Goal: Task Accomplishment & Management: Complete application form

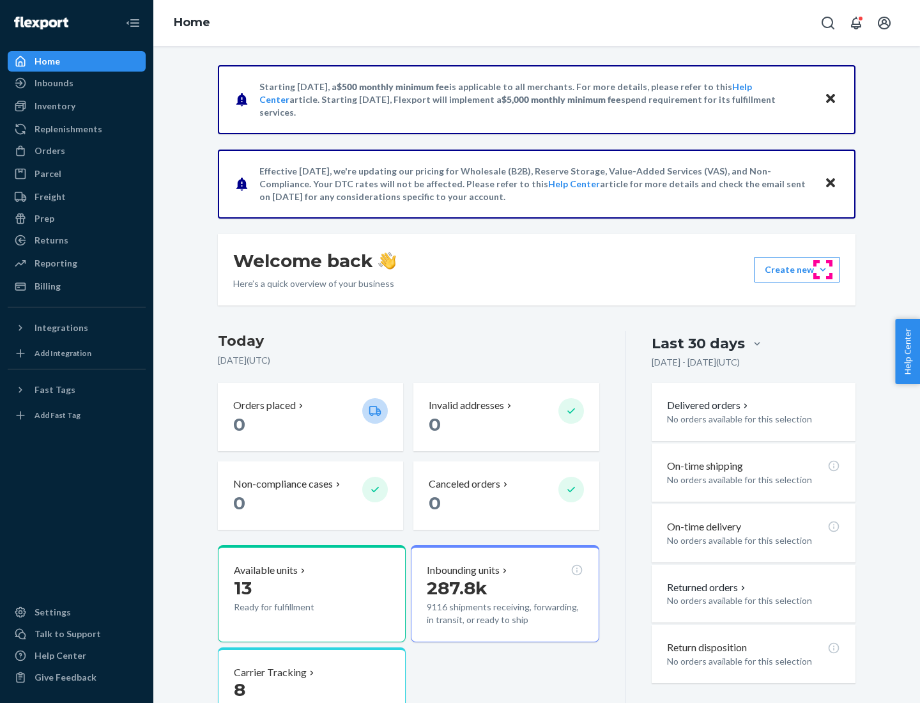
click at [823, 270] on button "Create new Create new inbound Create new order Create new product" at bounding box center [797, 270] width 86 height 26
click at [77, 83] on div "Inbounds" at bounding box center [76, 83] width 135 height 18
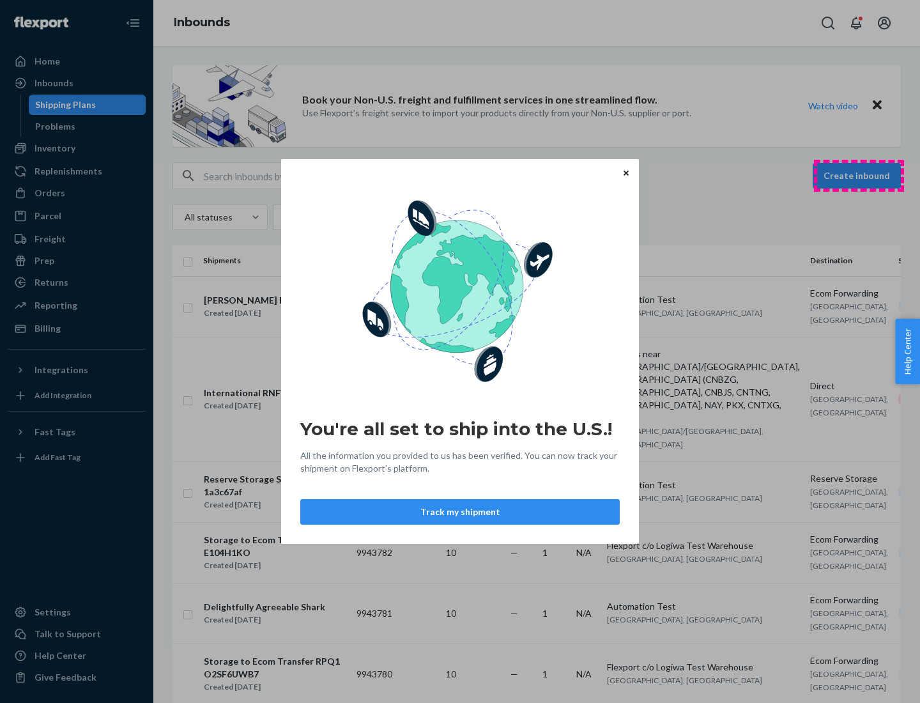
click at [859, 176] on div "You're all set to ship into the U.S.! All the information you provided to us ha…" at bounding box center [460, 351] width 920 height 703
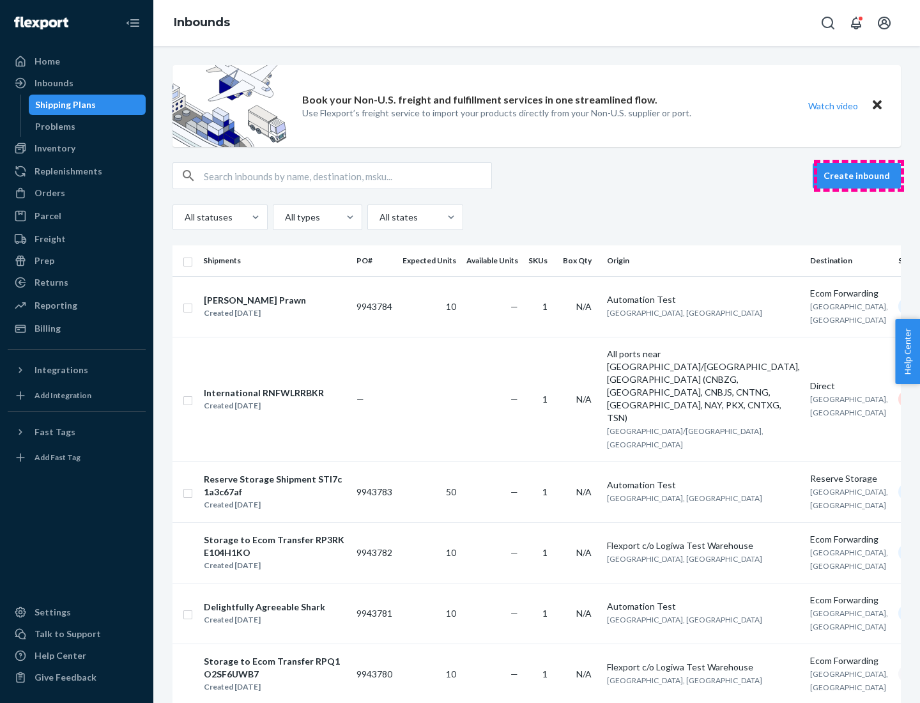
click at [859, 176] on button "Create inbound" at bounding box center [857, 176] width 88 height 26
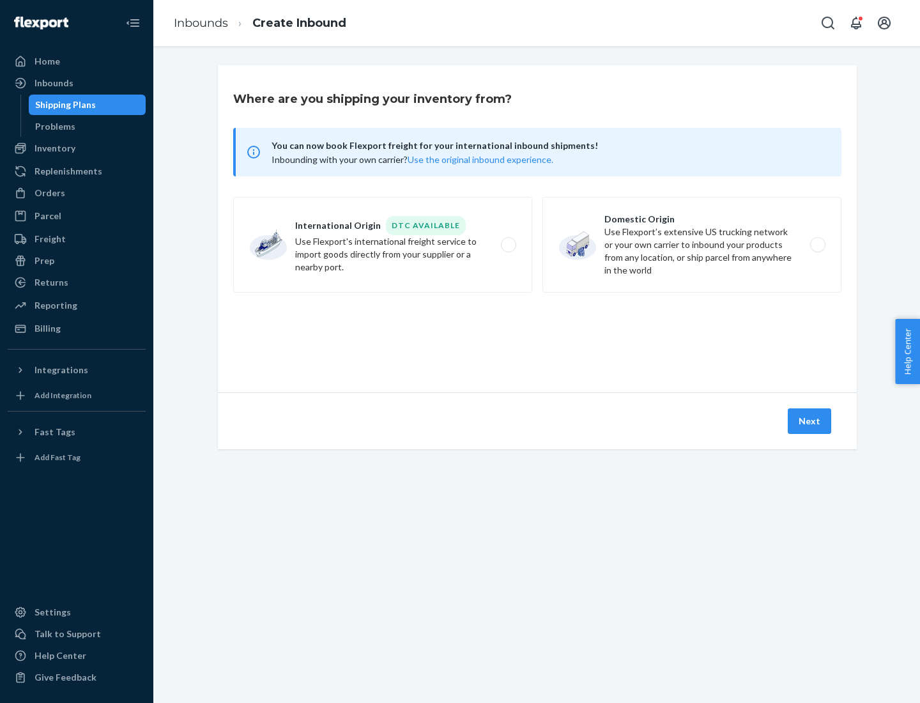
click at [692, 245] on label "Domestic Origin Use Flexport’s extensive US trucking network or your own carrie…" at bounding box center [692, 245] width 299 height 96
click at [817, 245] on input "Domestic Origin Use Flexport’s extensive US trucking network or your own carrie…" at bounding box center [821, 245] width 8 height 8
radio input "true"
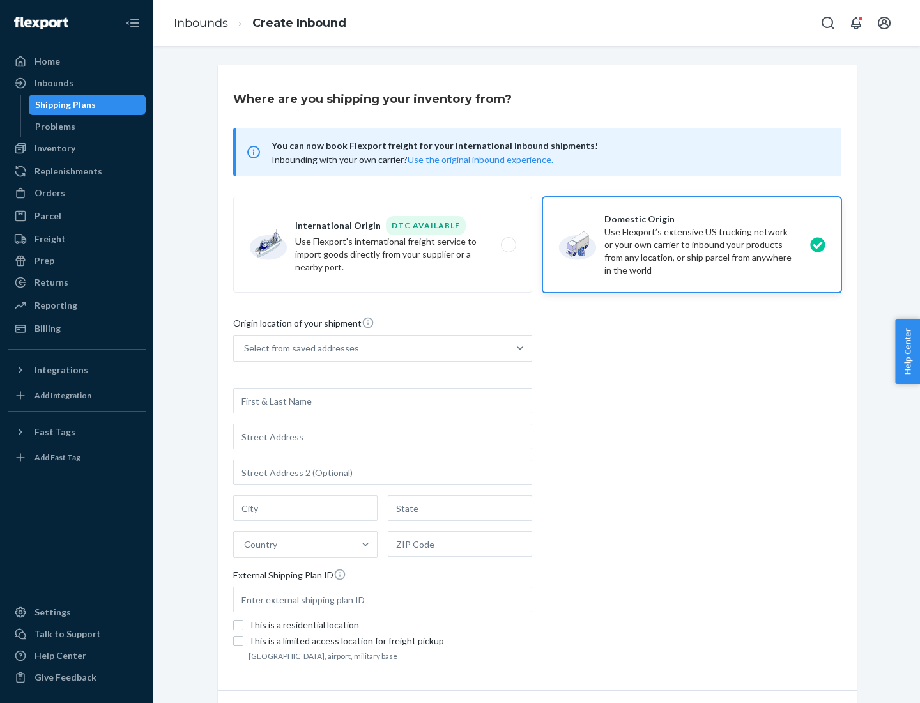
click at [371, 348] on div "Select from saved addresses" at bounding box center [371, 348] width 275 height 26
click at [245, 348] on input "Select from saved addresses" at bounding box center [244, 348] width 1 height 13
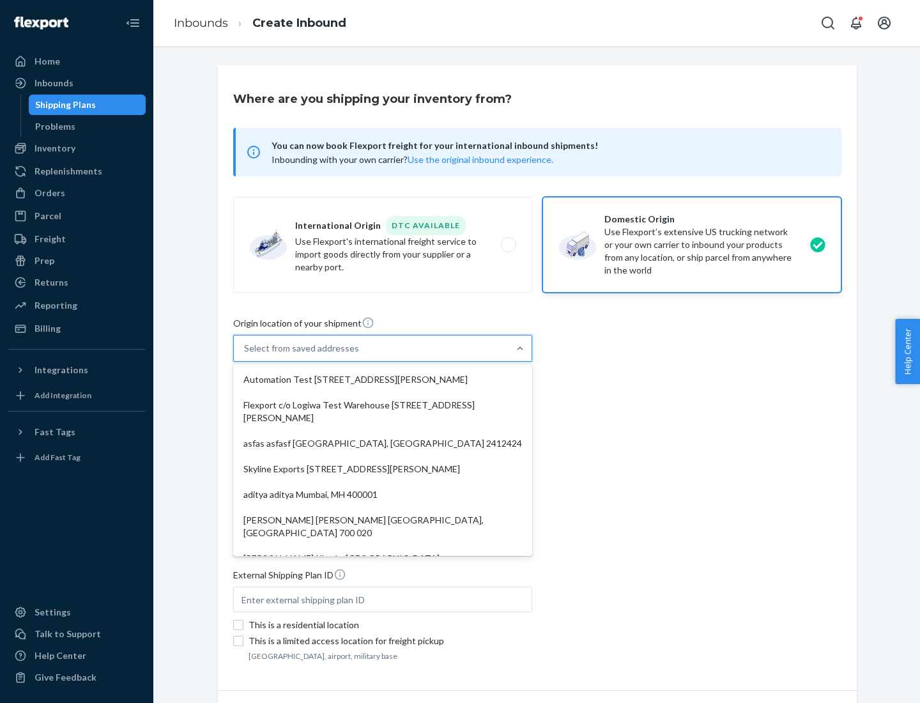
scroll to position [5, 0]
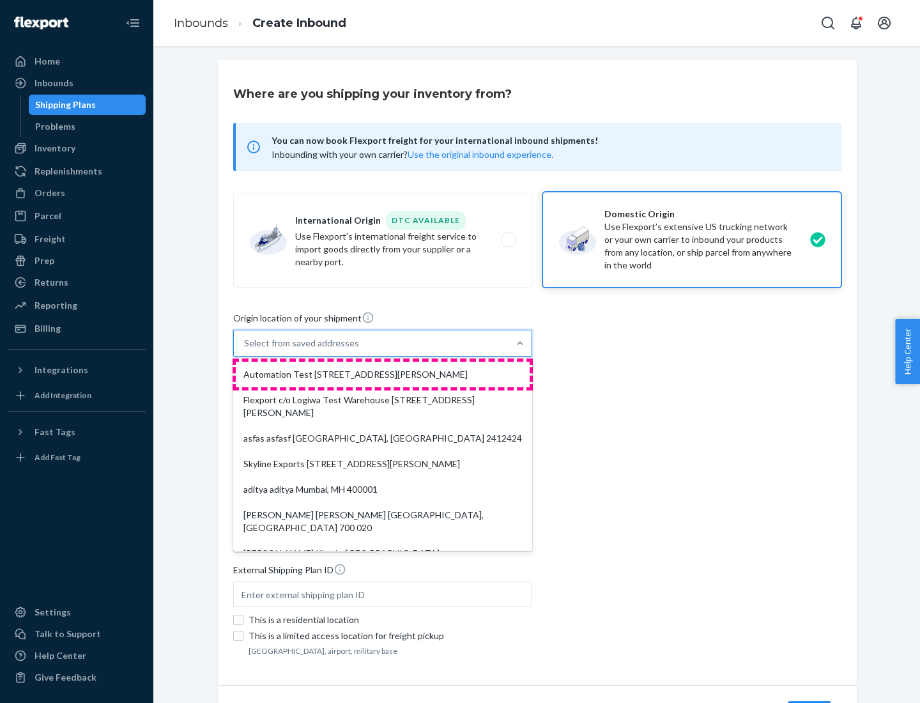
click at [383, 374] on div "Automation Test [STREET_ADDRESS][PERSON_NAME]" at bounding box center [383, 375] width 294 height 26
click at [245, 350] on input "option Automation Test [STREET_ADDRESS][PERSON_NAME]. 9 results available. Use …" at bounding box center [244, 343] width 1 height 13
type input "Automation Test"
type input "9th Floor"
type input "[GEOGRAPHIC_DATA]"
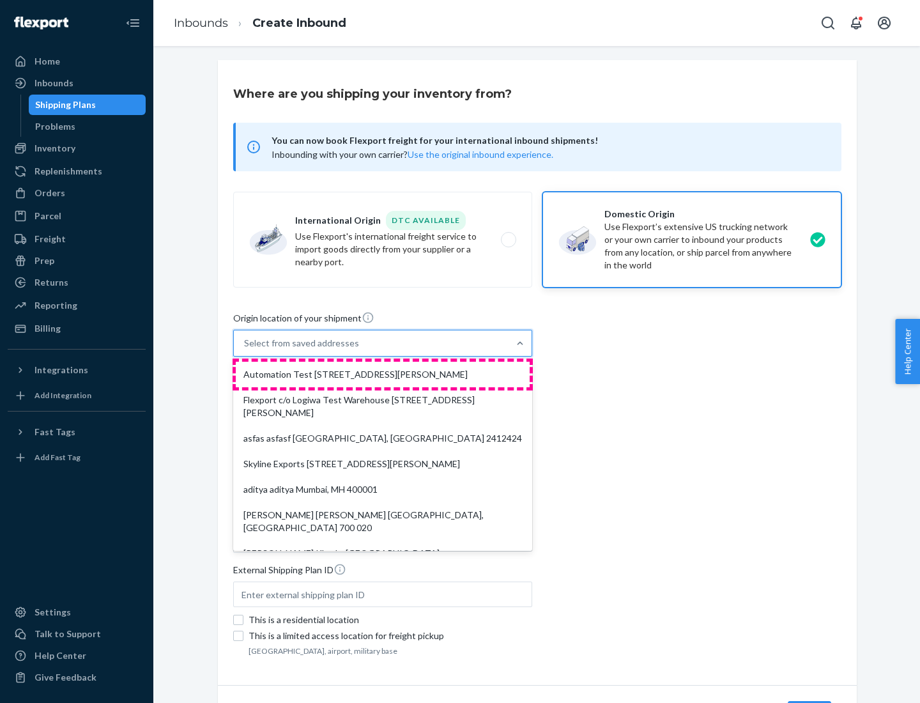
type input "CA"
type input "94104"
type input "[STREET_ADDRESS][PERSON_NAME]"
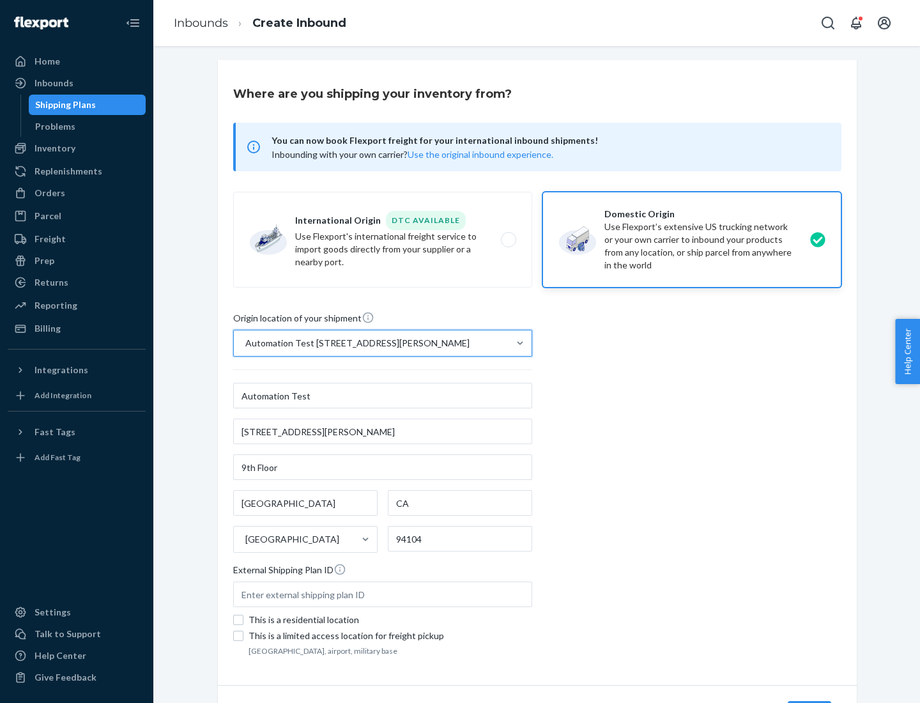
scroll to position [75, 0]
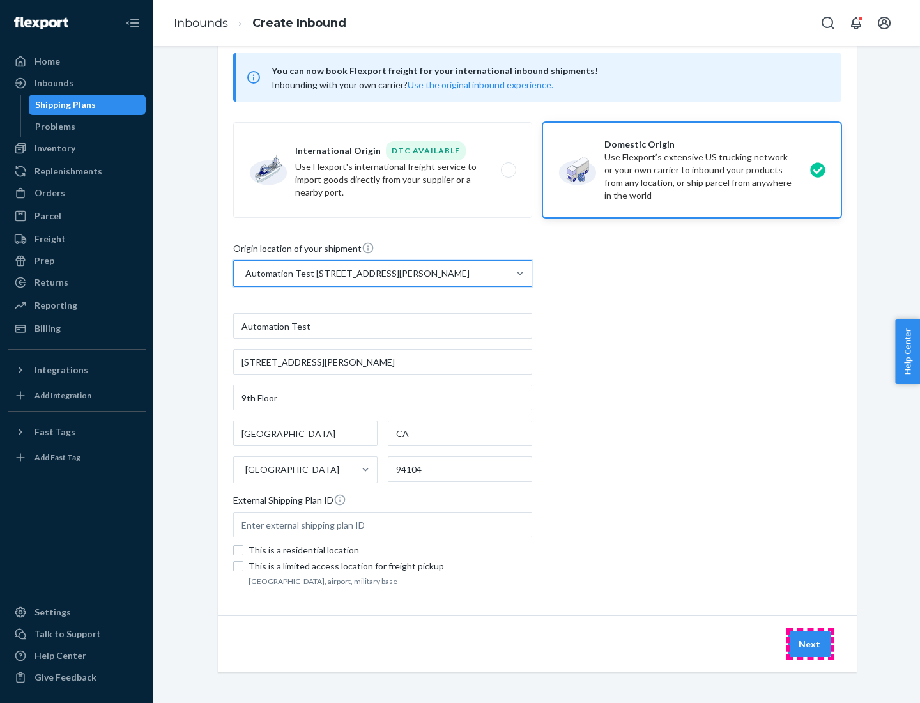
click at [810, 644] on button "Next" at bounding box center [809, 644] width 43 height 26
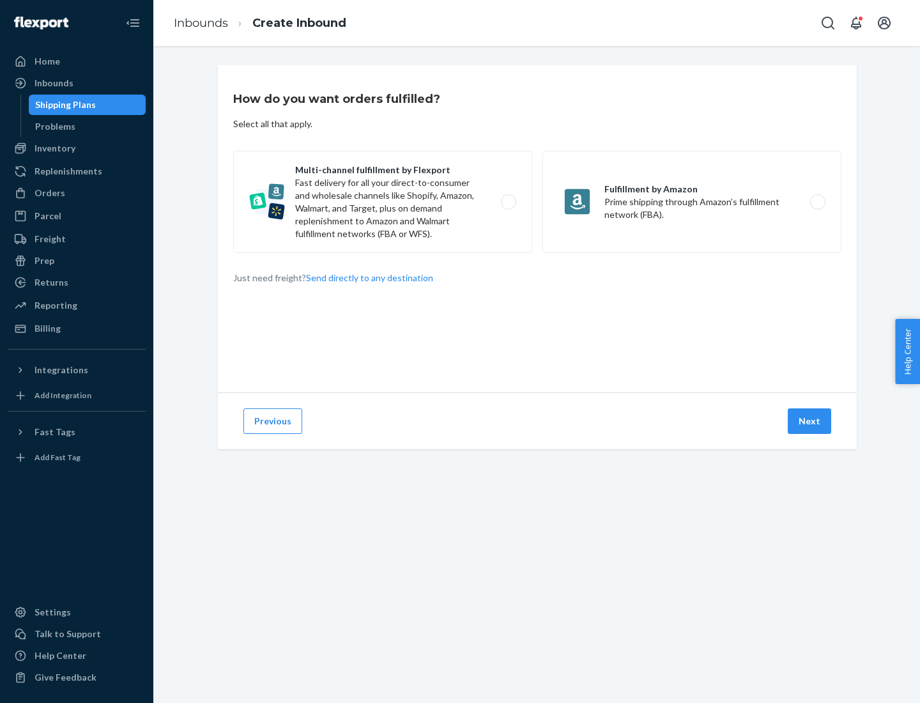
click at [383, 202] on label "Multi-channel fulfillment by Flexport Fast delivery for all your direct-to-cons…" at bounding box center [382, 202] width 299 height 102
click at [508, 202] on input "Multi-channel fulfillment by Flexport Fast delivery for all your direct-to-cons…" at bounding box center [512, 202] width 8 height 8
radio input "true"
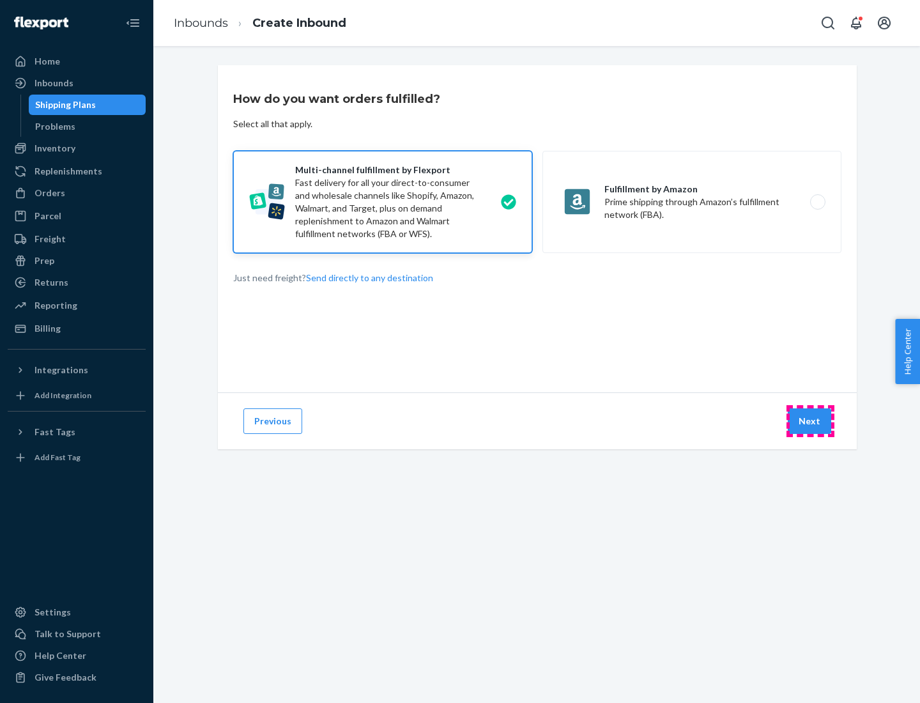
click at [810, 421] on button "Next" at bounding box center [809, 421] width 43 height 26
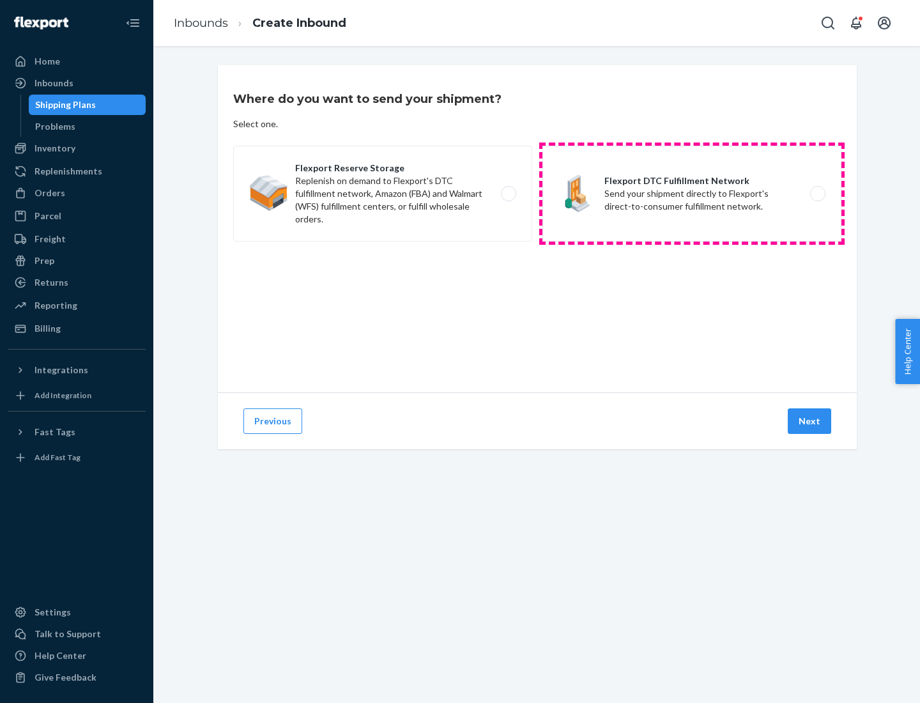
click at [692, 194] on label "Flexport DTC Fulfillment Network Send your shipment directly to Flexport's dire…" at bounding box center [692, 194] width 299 height 96
click at [817, 194] on input "Flexport DTC Fulfillment Network Send your shipment directly to Flexport's dire…" at bounding box center [821, 194] width 8 height 8
radio input "true"
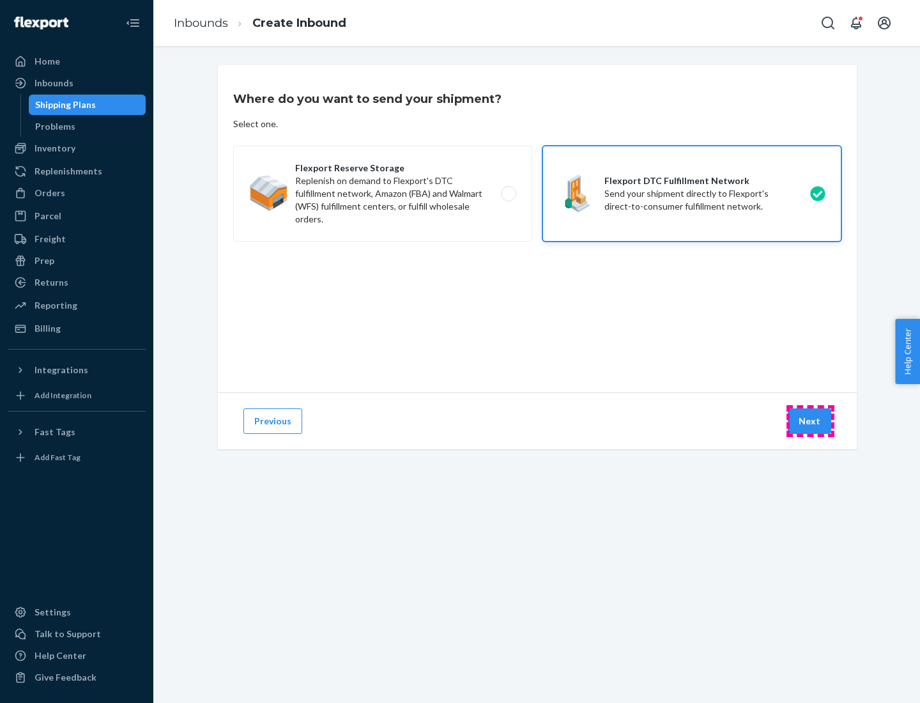
click at [810, 421] on button "Next" at bounding box center [809, 421] width 43 height 26
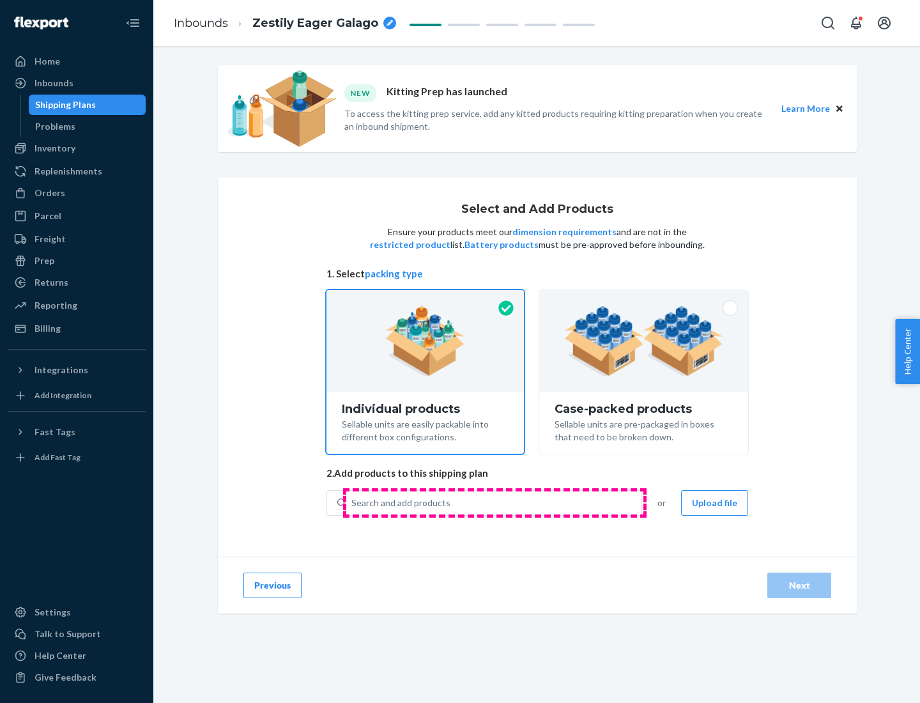
click at [495, 502] on div "Search and add products" at bounding box center [493, 502] width 295 height 23
click at [353, 502] on input "Search and add products" at bounding box center [351, 503] width 1 height 13
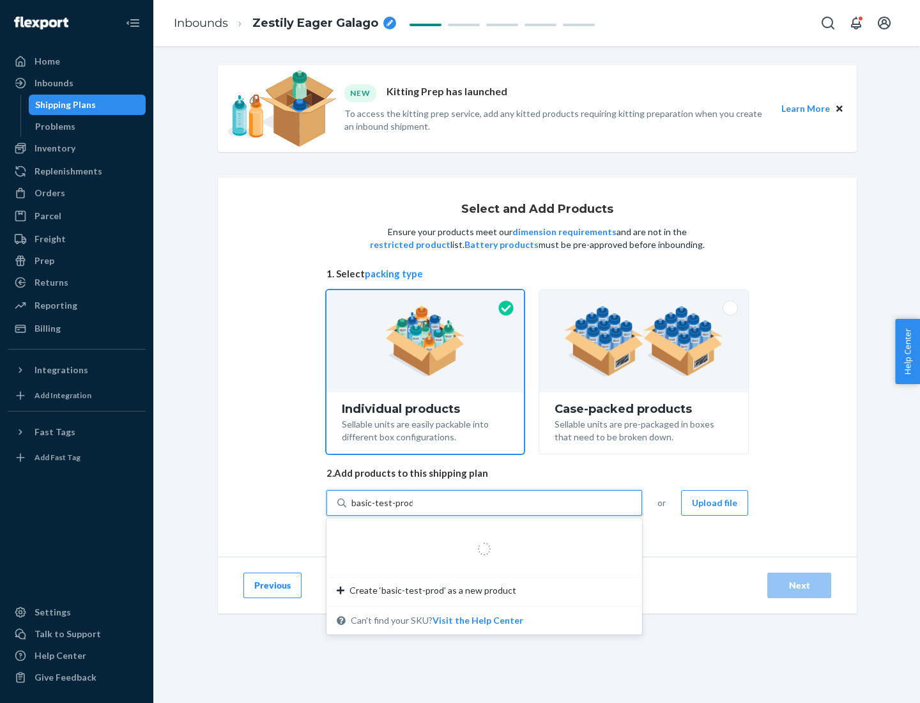
type input "basic-test-product-1"
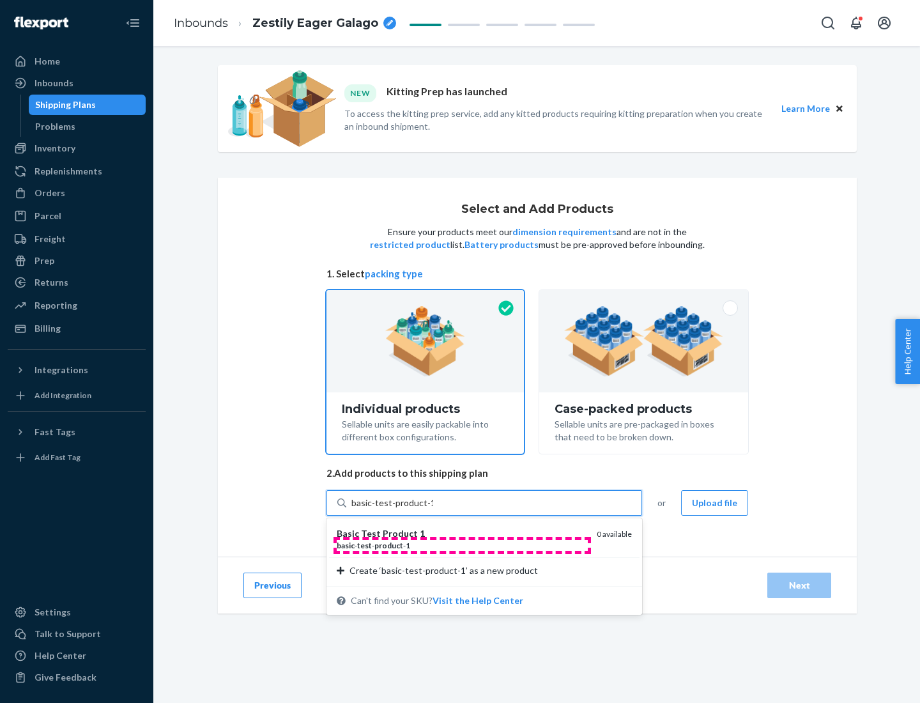
click at [462, 545] on div "basic - test - product - 1" at bounding box center [462, 545] width 250 height 11
click at [433, 509] on input "basic-test-product-1" at bounding box center [392, 503] width 82 height 13
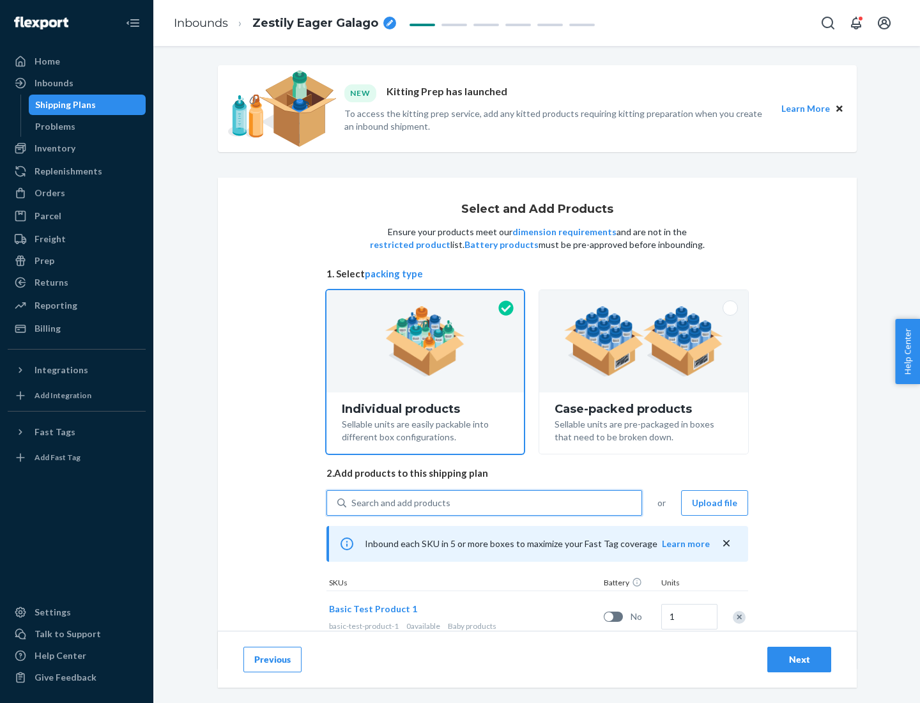
scroll to position [38, 0]
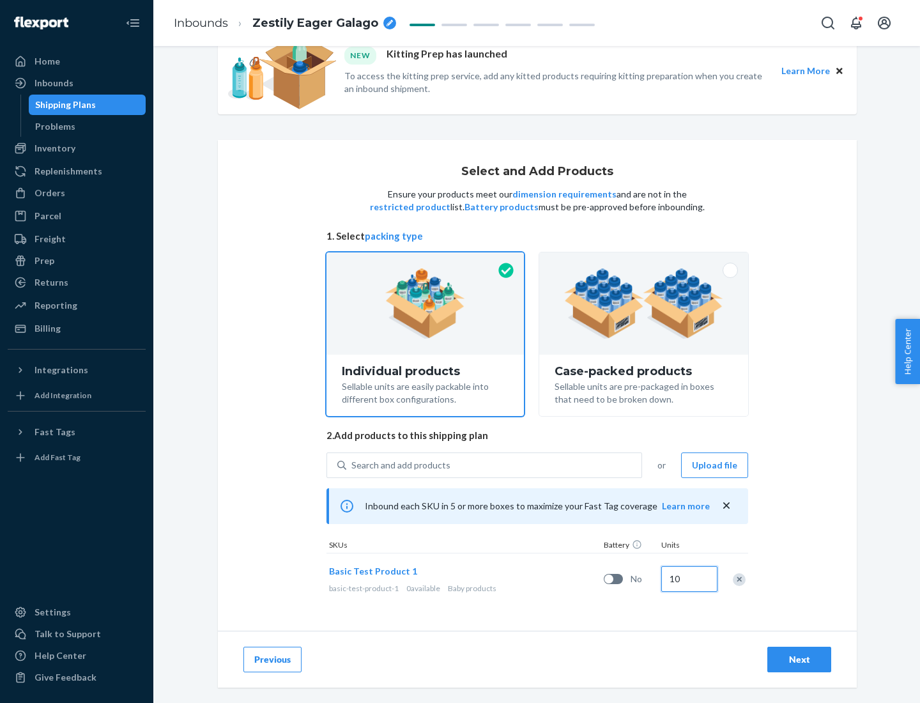
type input "10"
click at [799, 659] on div "Next" at bounding box center [799, 659] width 42 height 13
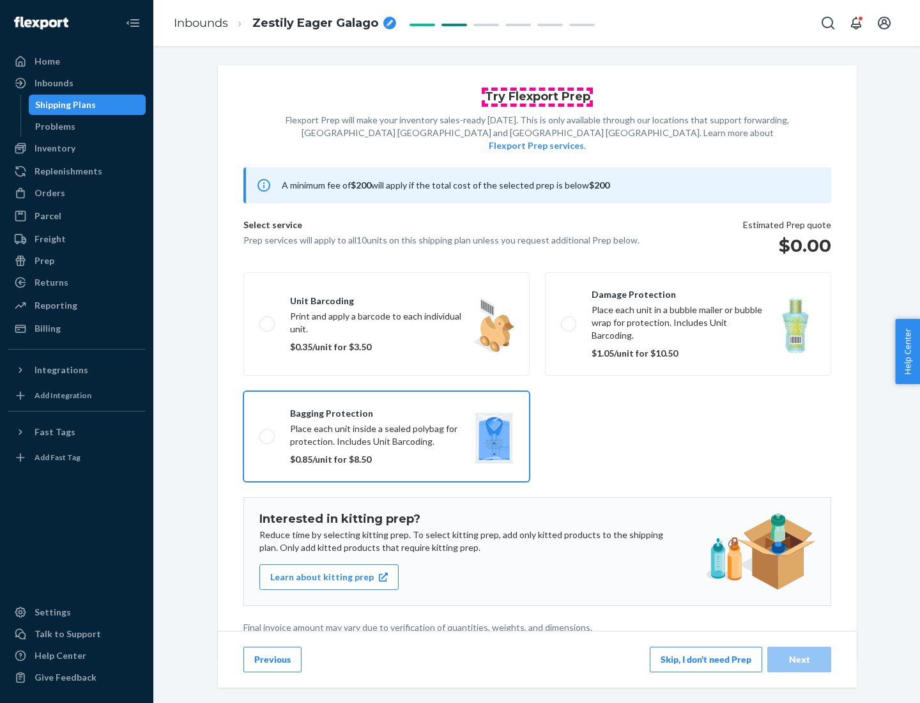
click at [259, 432] on input "Bagging protection Place each unit inside a sealed polybag for protection. Incl…" at bounding box center [263, 436] width 8 height 8
checkbox input "true"
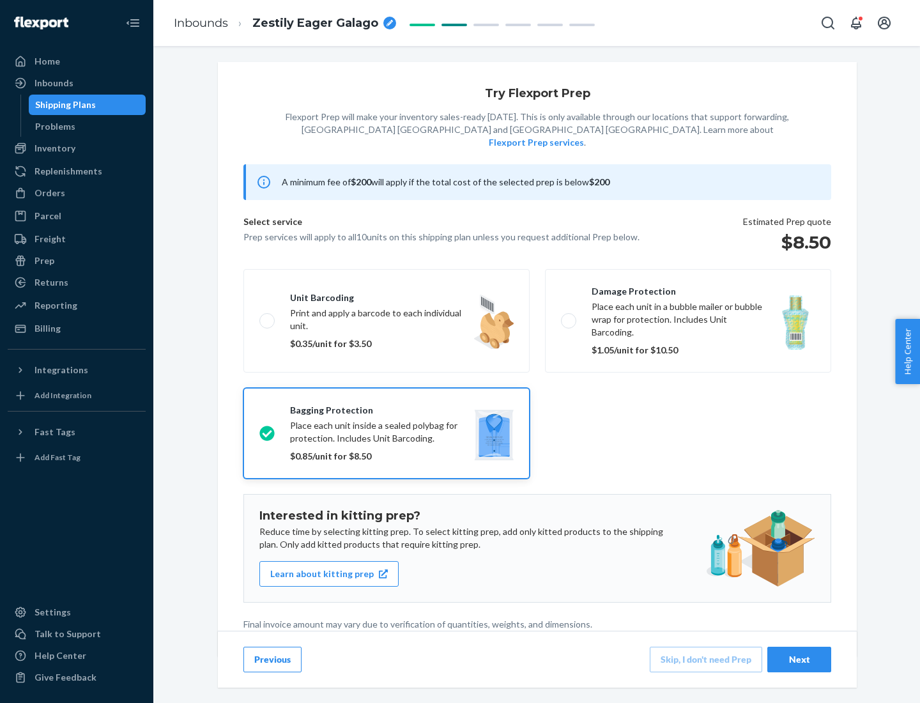
click at [799, 659] on div "Next" at bounding box center [799, 659] width 42 height 13
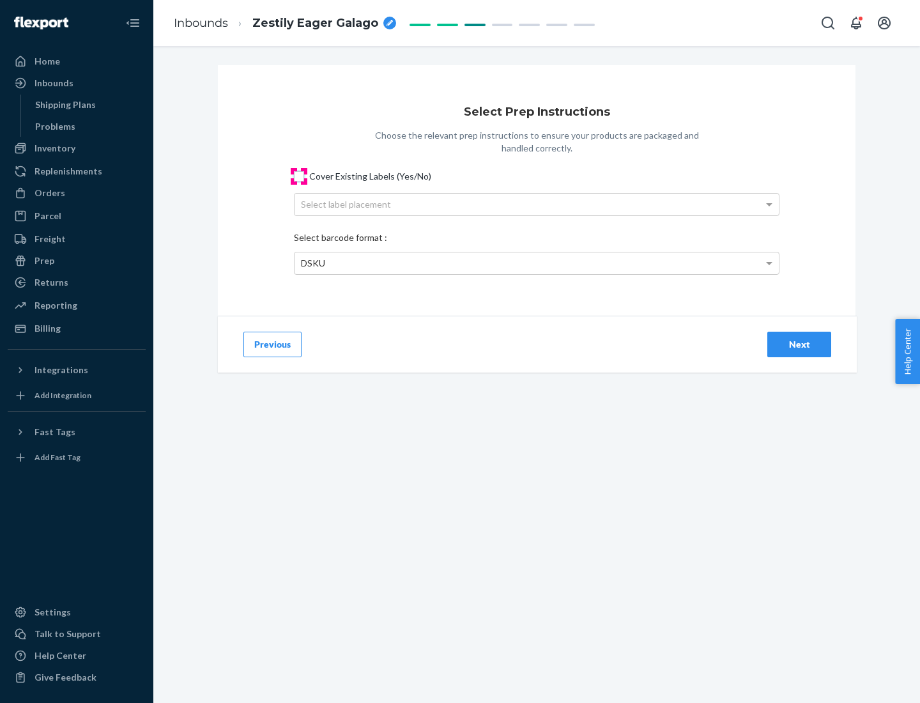
click at [299, 176] on input "Cover Existing Labels (Yes/No)" at bounding box center [299, 176] width 10 height 10
checkbox input "true"
click at [799, 344] on div "Next" at bounding box center [799, 344] width 42 height 13
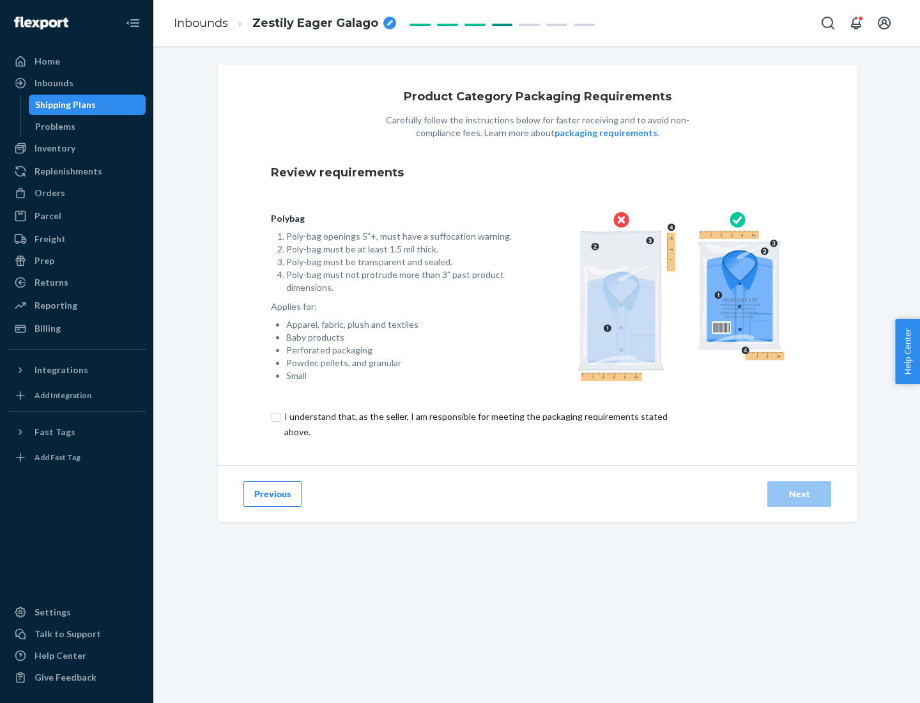
click at [475, 424] on input "checkbox" at bounding box center [483, 424] width 425 height 31
checkbox input "true"
click at [799, 493] on div "Next" at bounding box center [799, 494] width 42 height 13
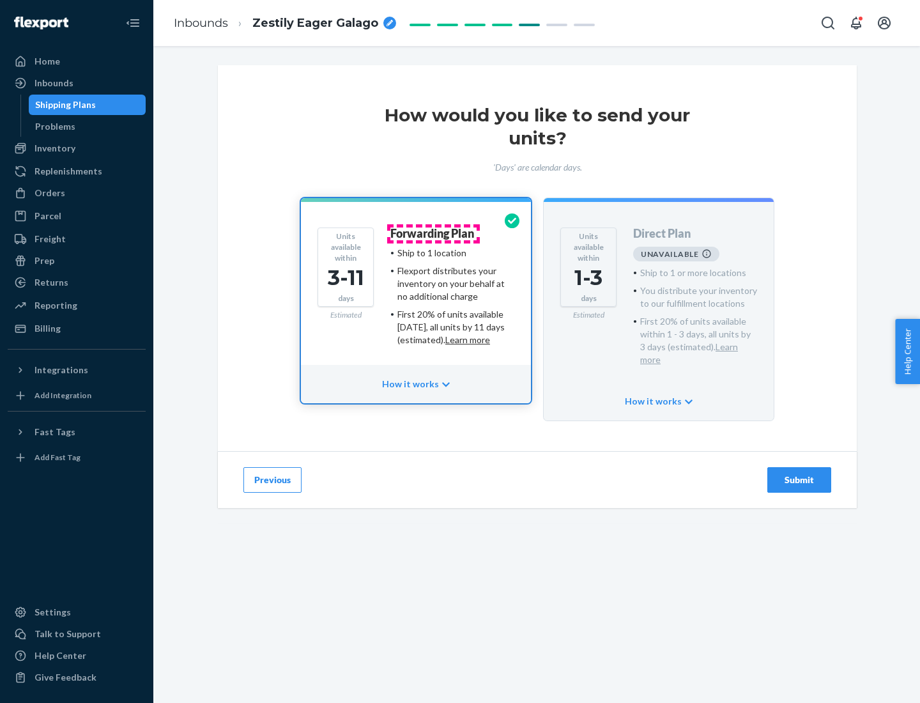
click at [433, 233] on h4 "Forwarding Plan" at bounding box center [432, 233] width 84 height 13
click at [799, 474] on div "Submit" at bounding box center [799, 480] width 42 height 13
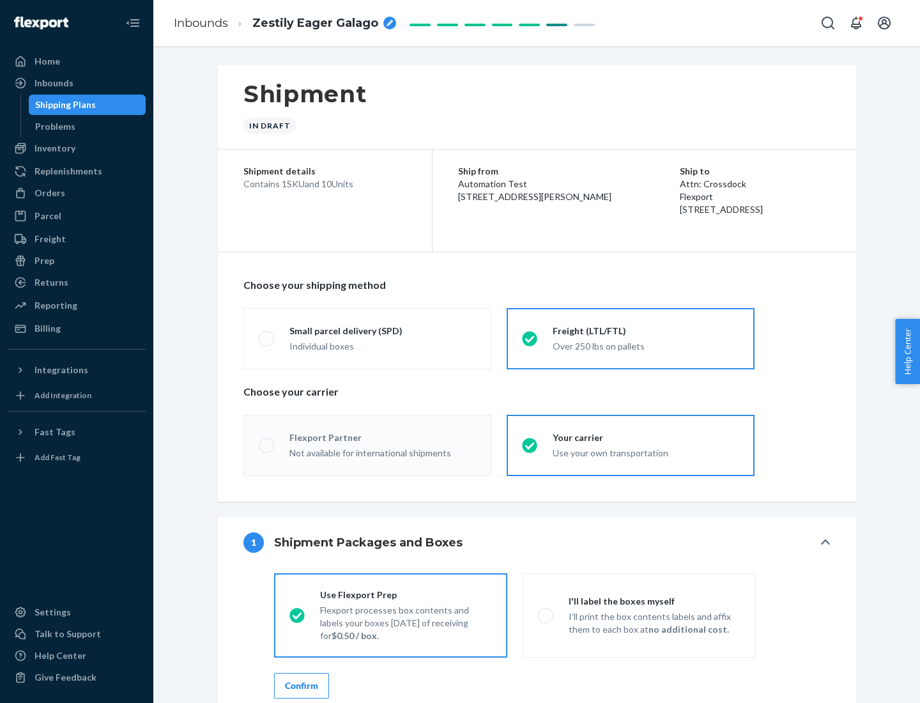
radio input "true"
radio input "false"
radio input "true"
radio input "false"
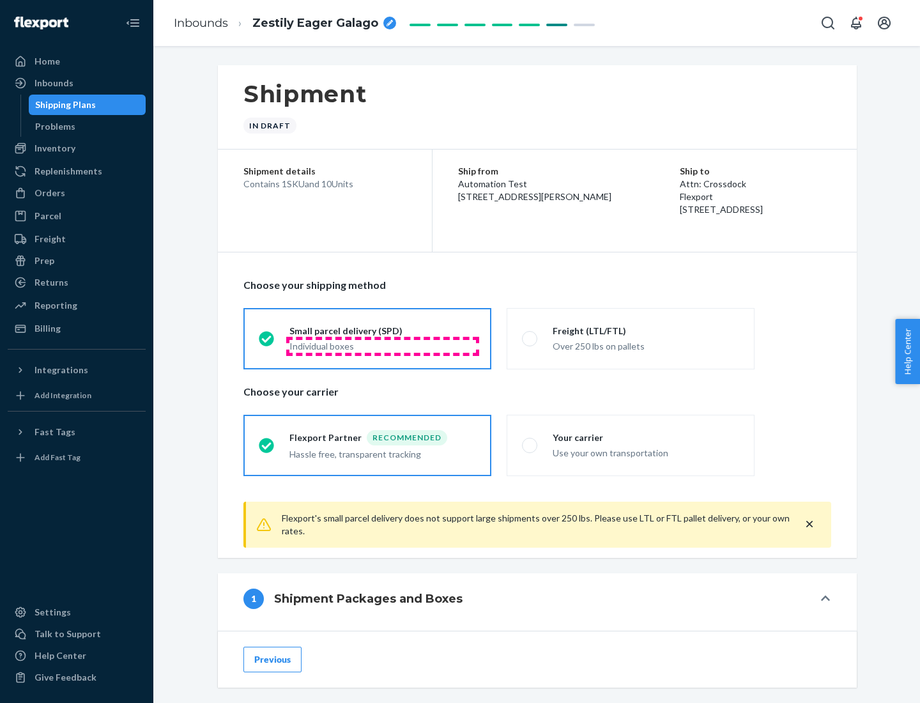
click at [383, 346] on div "Individual boxes" at bounding box center [382, 346] width 187 height 13
click at [267, 343] on input "Small parcel delivery (SPD) Individual boxes" at bounding box center [263, 338] width 8 height 8
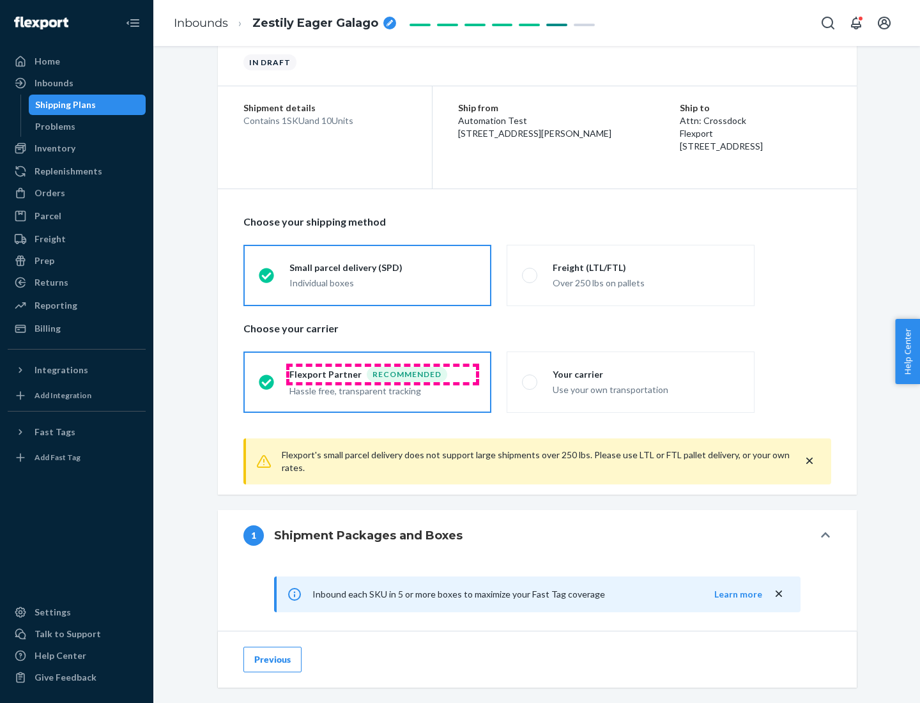
click at [383, 374] on div "Recommended" at bounding box center [407, 374] width 81 height 15
click at [267, 378] on input "Flexport Partner Recommended Hassle free, transparent tracking" at bounding box center [263, 382] width 8 height 8
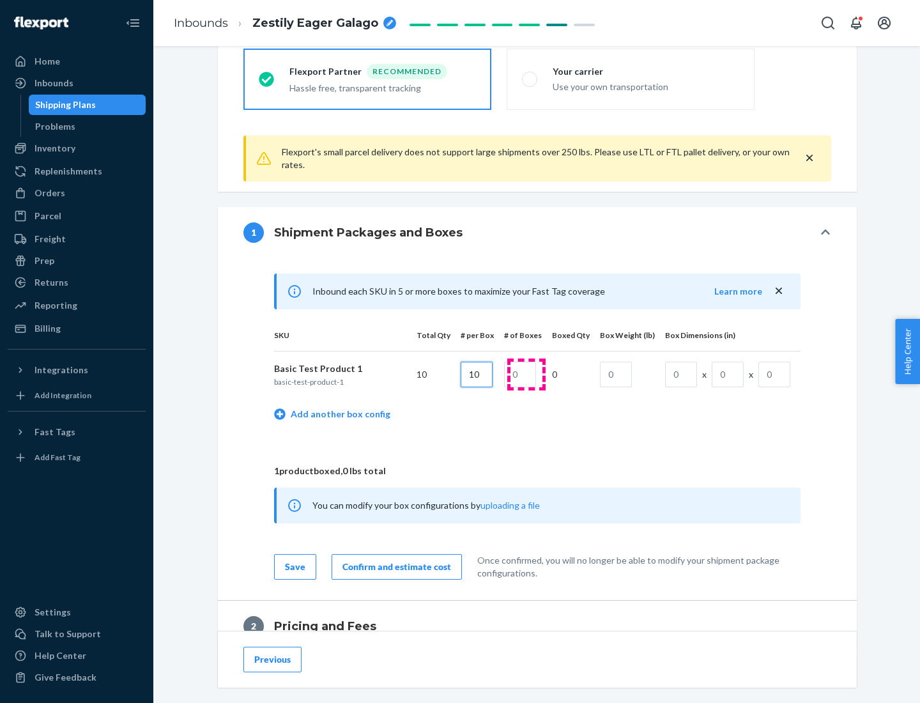
type input "10"
type input "1"
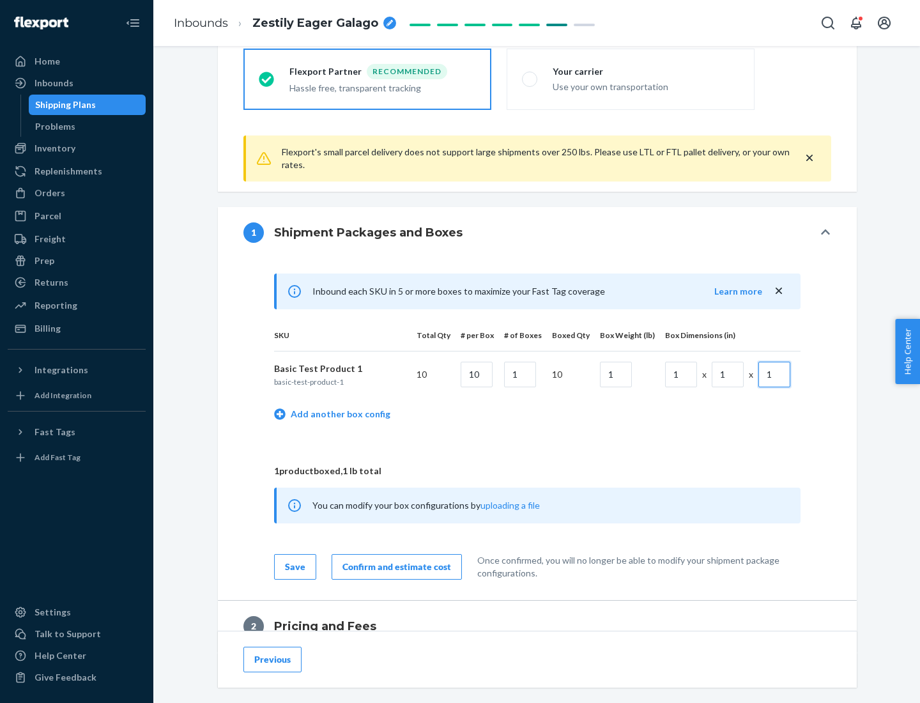
scroll to position [559, 0]
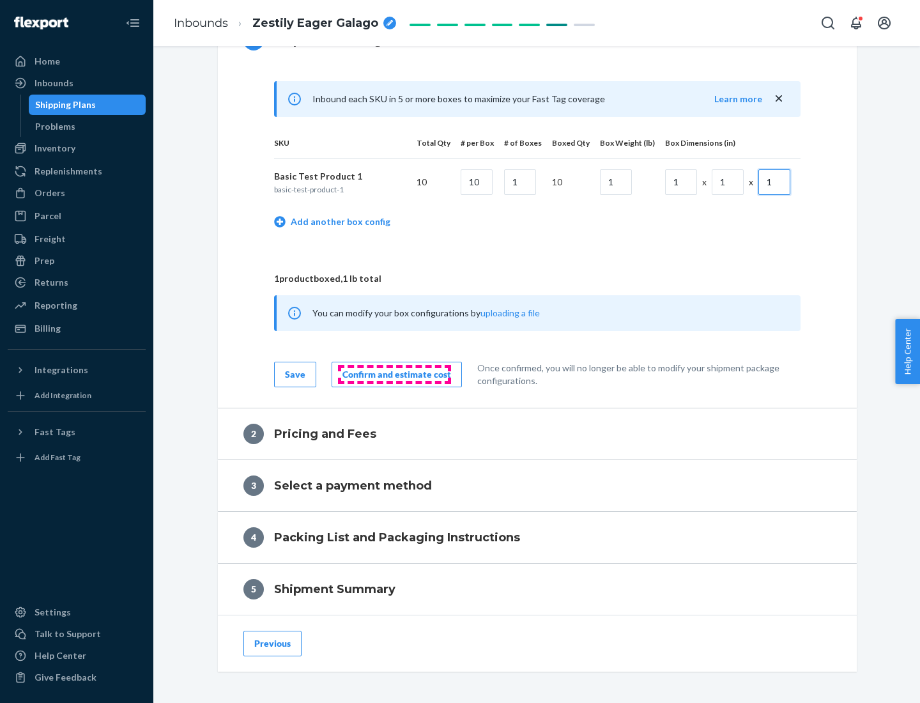
type input "1"
click at [394, 374] on div "Confirm and estimate cost" at bounding box center [397, 374] width 109 height 13
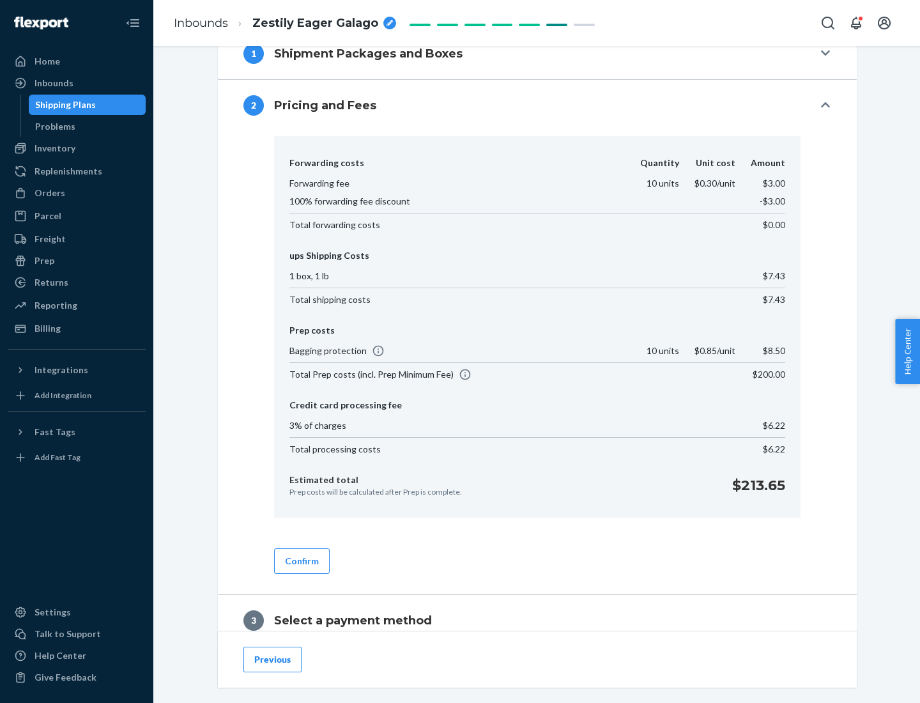
scroll to position [732, 0]
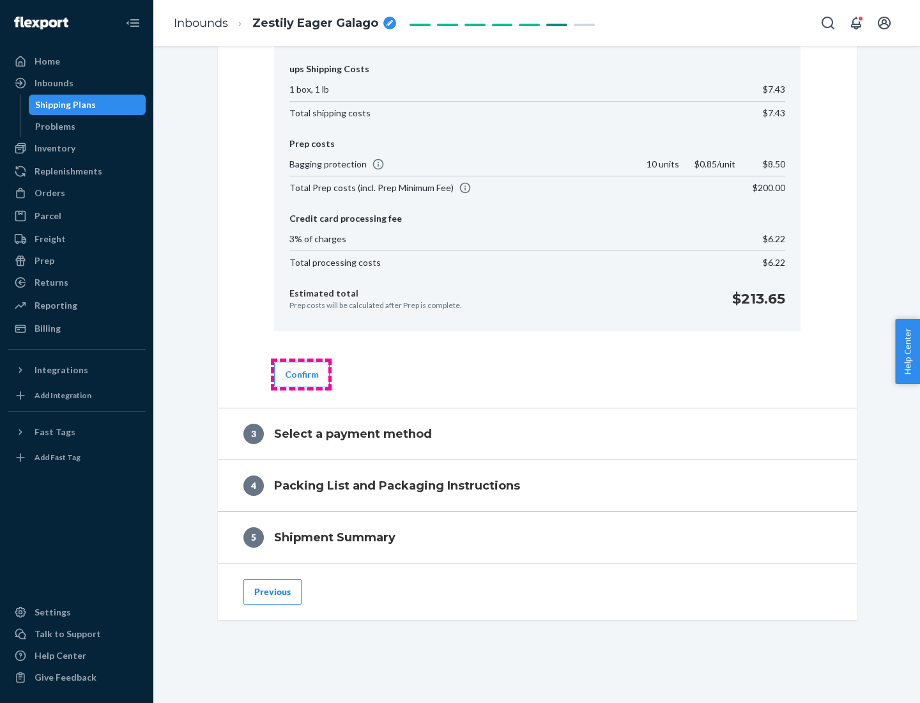
click at [301, 374] on button "Confirm" at bounding box center [302, 375] width 56 height 26
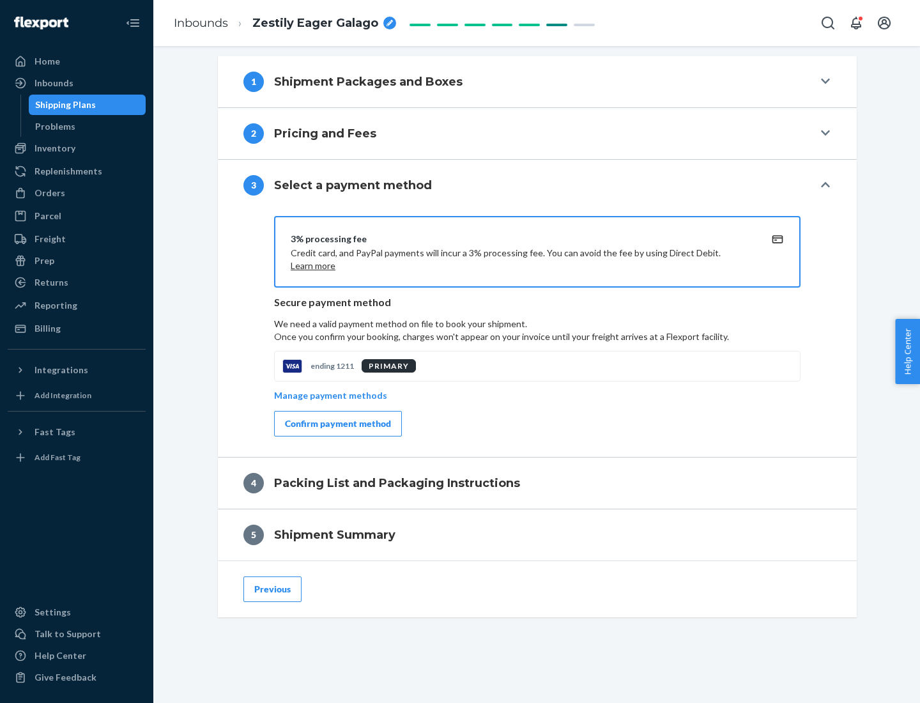
scroll to position [517, 0]
click at [337, 424] on div "Confirm payment method" at bounding box center [338, 423] width 106 height 13
